Goal: Navigation & Orientation: Find specific page/section

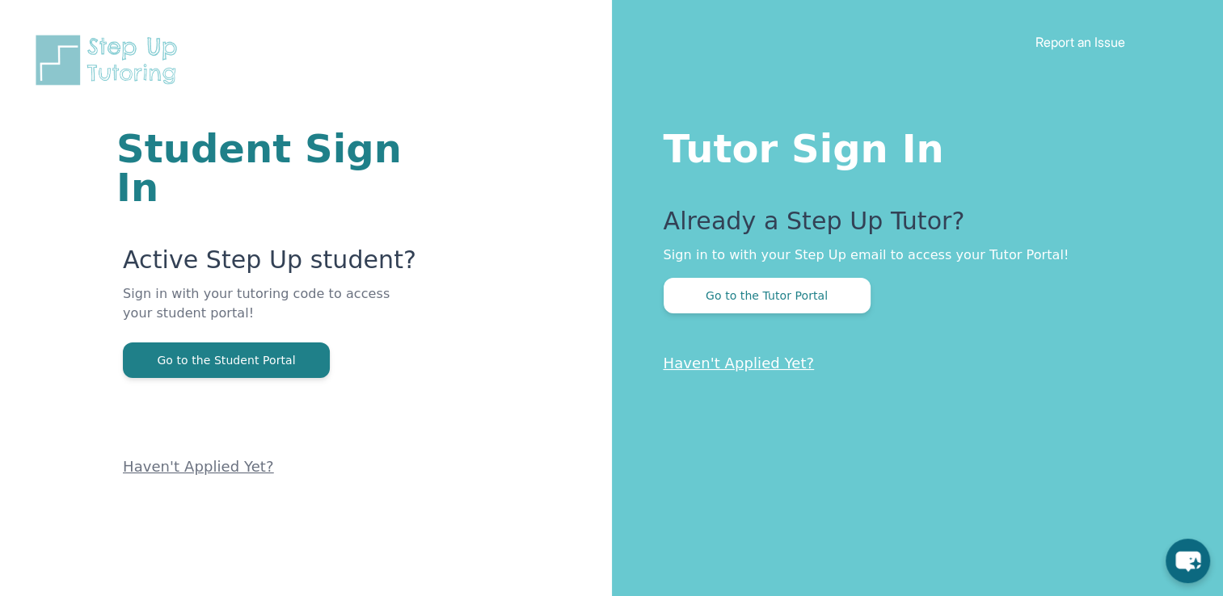
click at [84, 40] on img at bounding box center [109, 60] width 155 height 56
click at [137, 61] on img at bounding box center [109, 60] width 155 height 56
click at [828, 288] on button "Go to the Tutor Portal" at bounding box center [766, 296] width 207 height 36
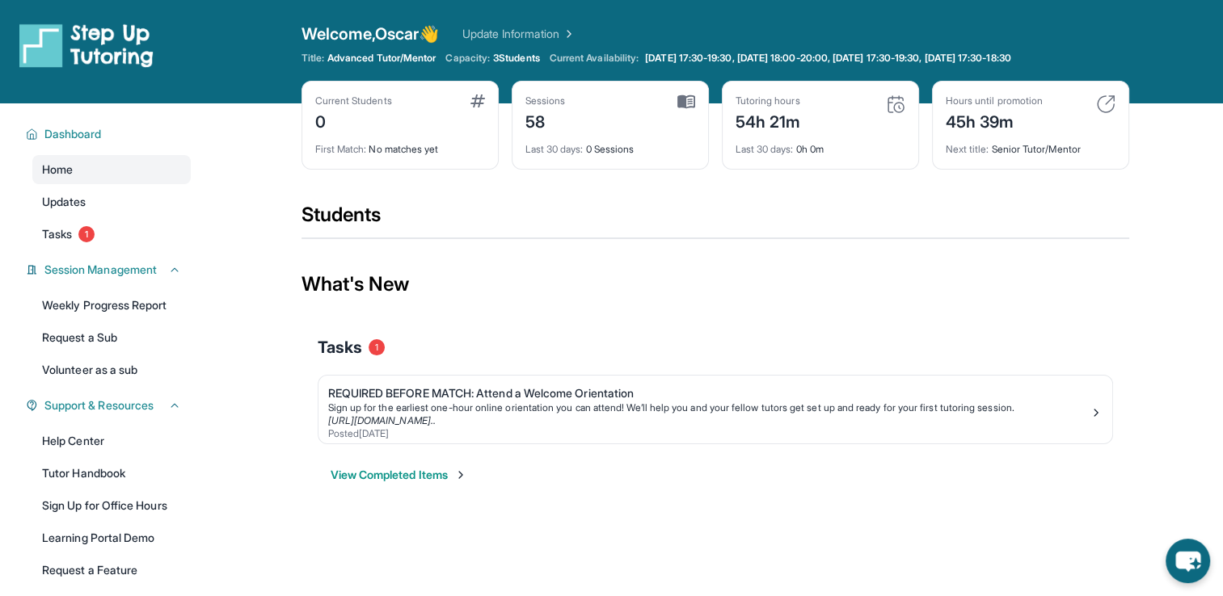
click at [110, 71] on div at bounding box center [116, 52] width 194 height 58
click at [113, 53] on img at bounding box center [86, 45] width 134 height 45
click at [128, 36] on img at bounding box center [86, 45] width 134 height 45
click at [125, 175] on link "Home" at bounding box center [111, 169] width 158 height 29
click at [120, 163] on link "Home" at bounding box center [111, 169] width 158 height 29
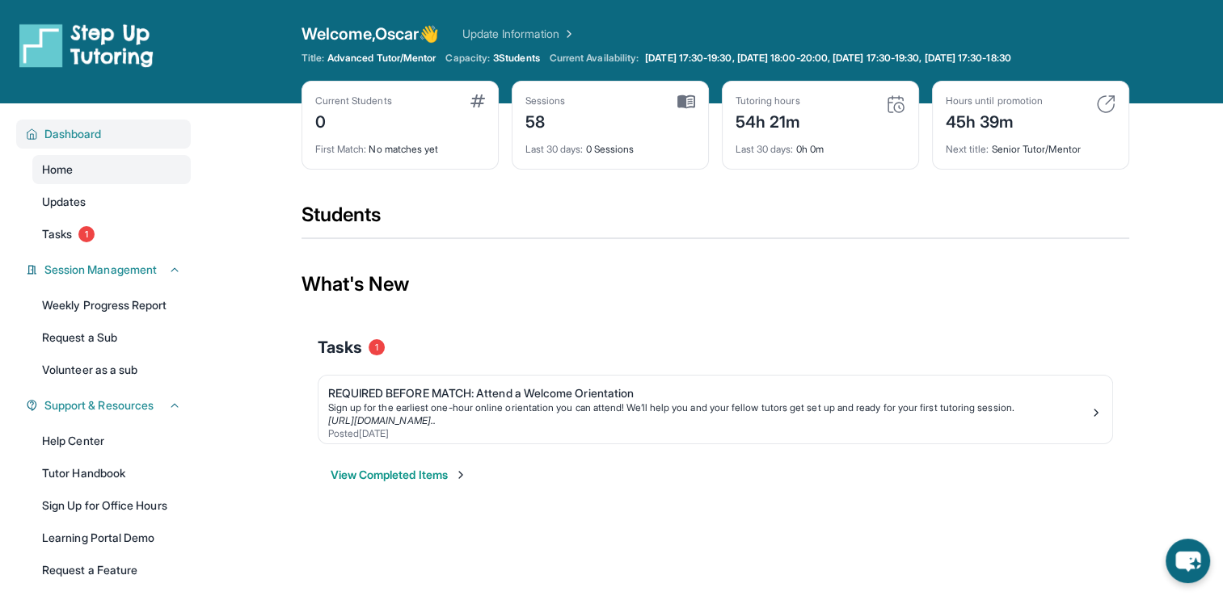
click at [121, 134] on button "Dashboard" at bounding box center [109, 134] width 143 height 16
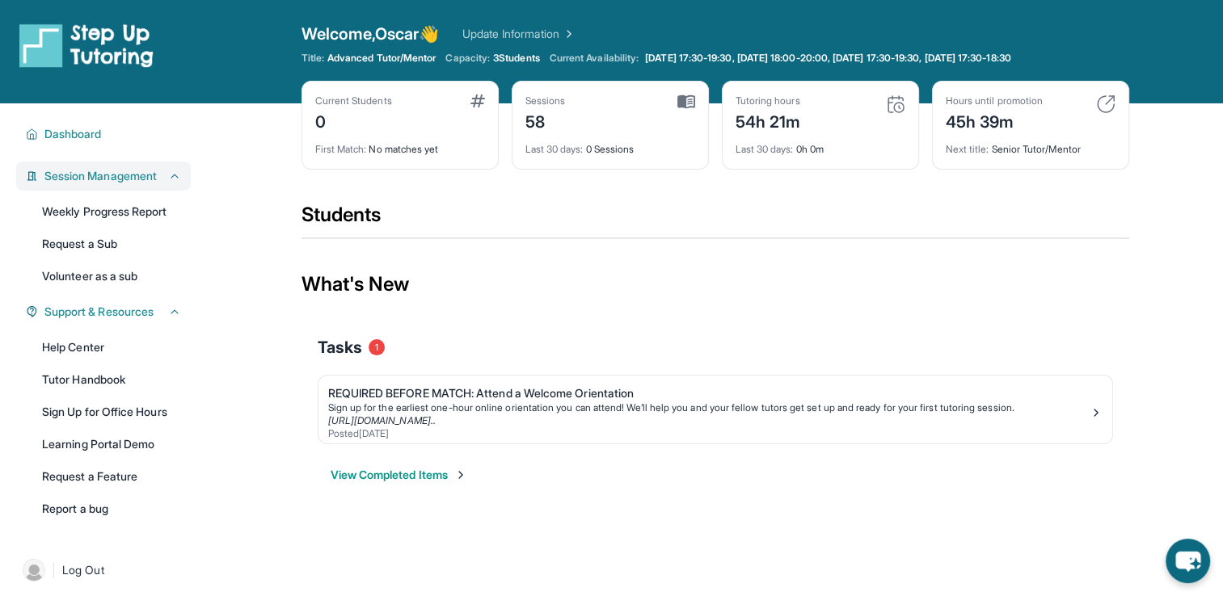
click at [115, 166] on div "Session Management" at bounding box center [103, 176] width 175 height 29
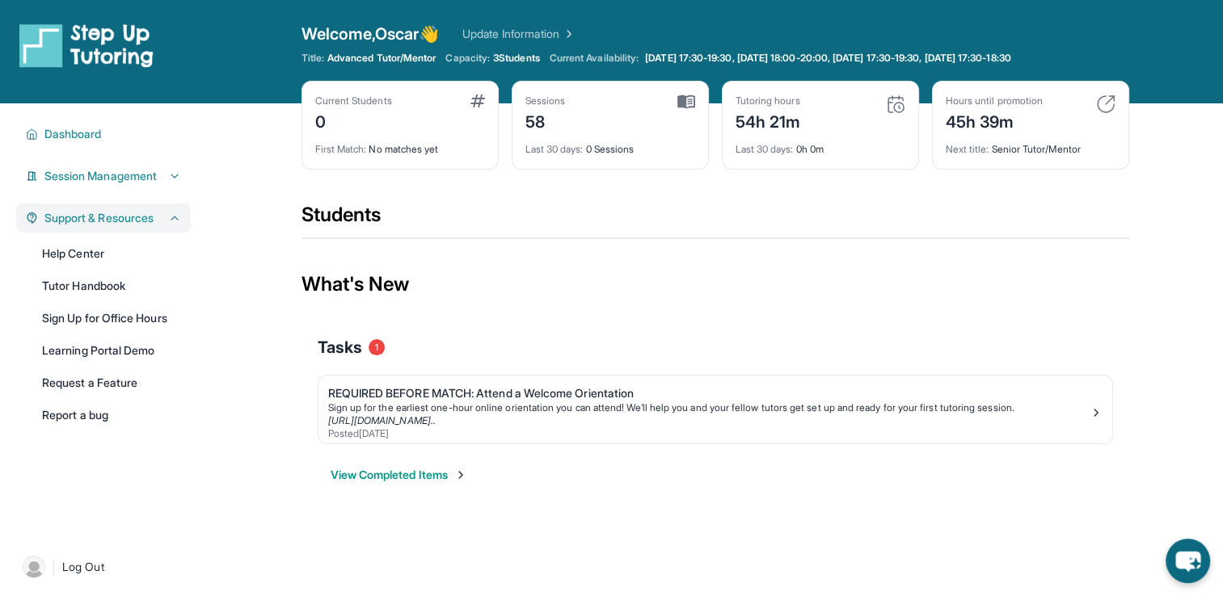
click at [104, 208] on div "Support & Resources" at bounding box center [103, 218] width 175 height 29
